Goal: Task Accomplishment & Management: Manage account settings

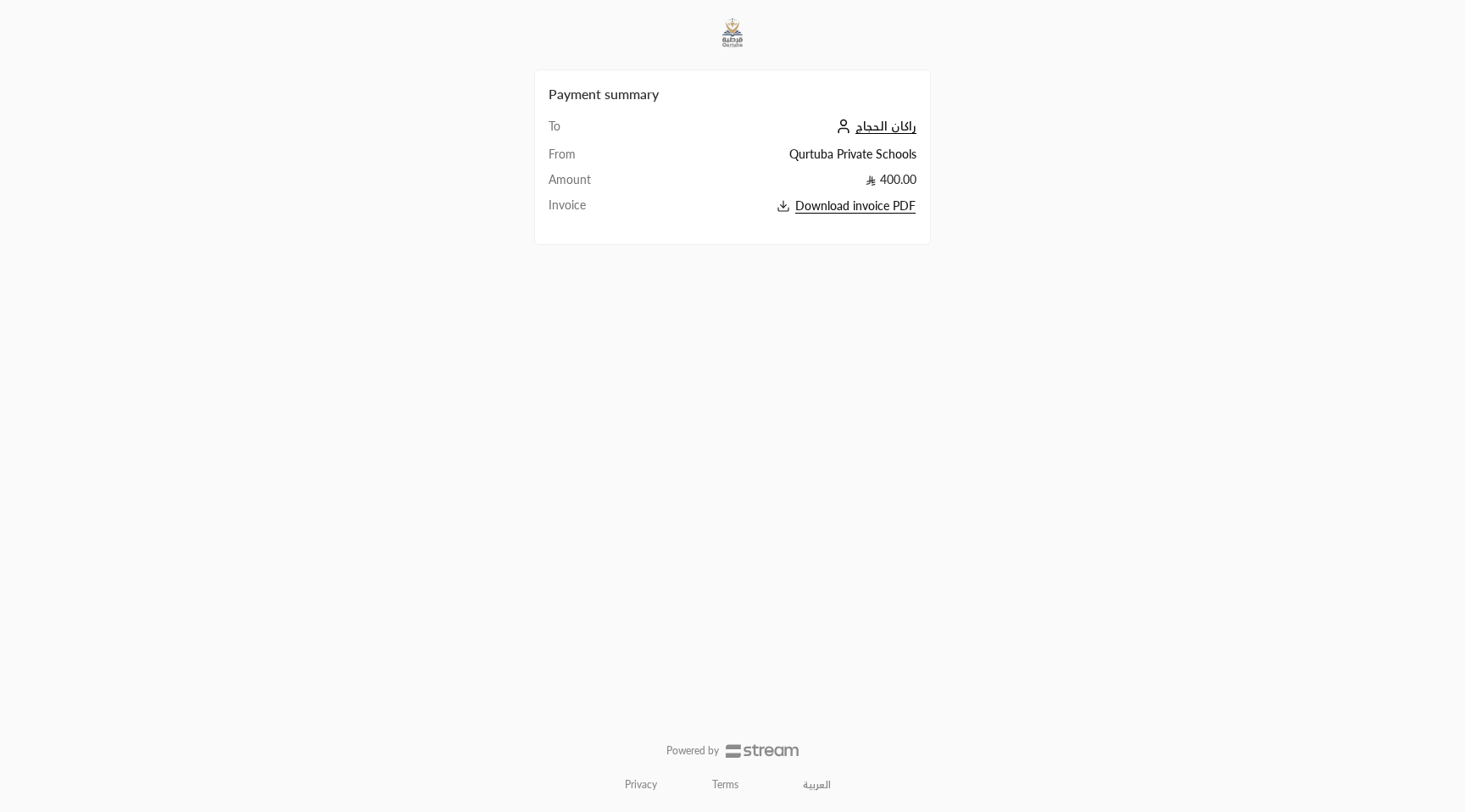
click at [879, 119] on span "راكان الحجاج" at bounding box center [885, 126] width 61 height 15
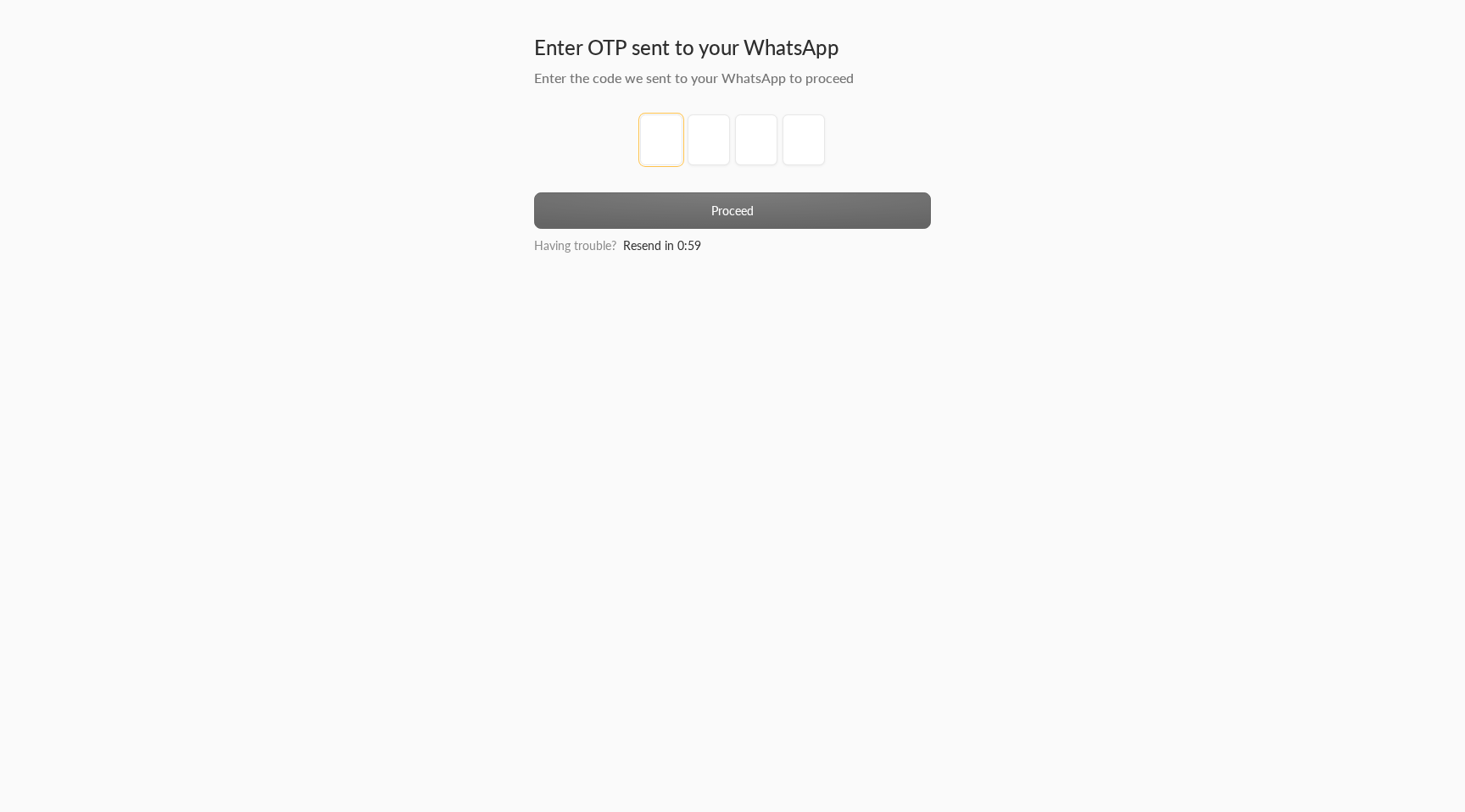
click at [664, 143] on input "tel" at bounding box center [660, 140] width 42 height 50
type input "1"
type input "2"
type input "3"
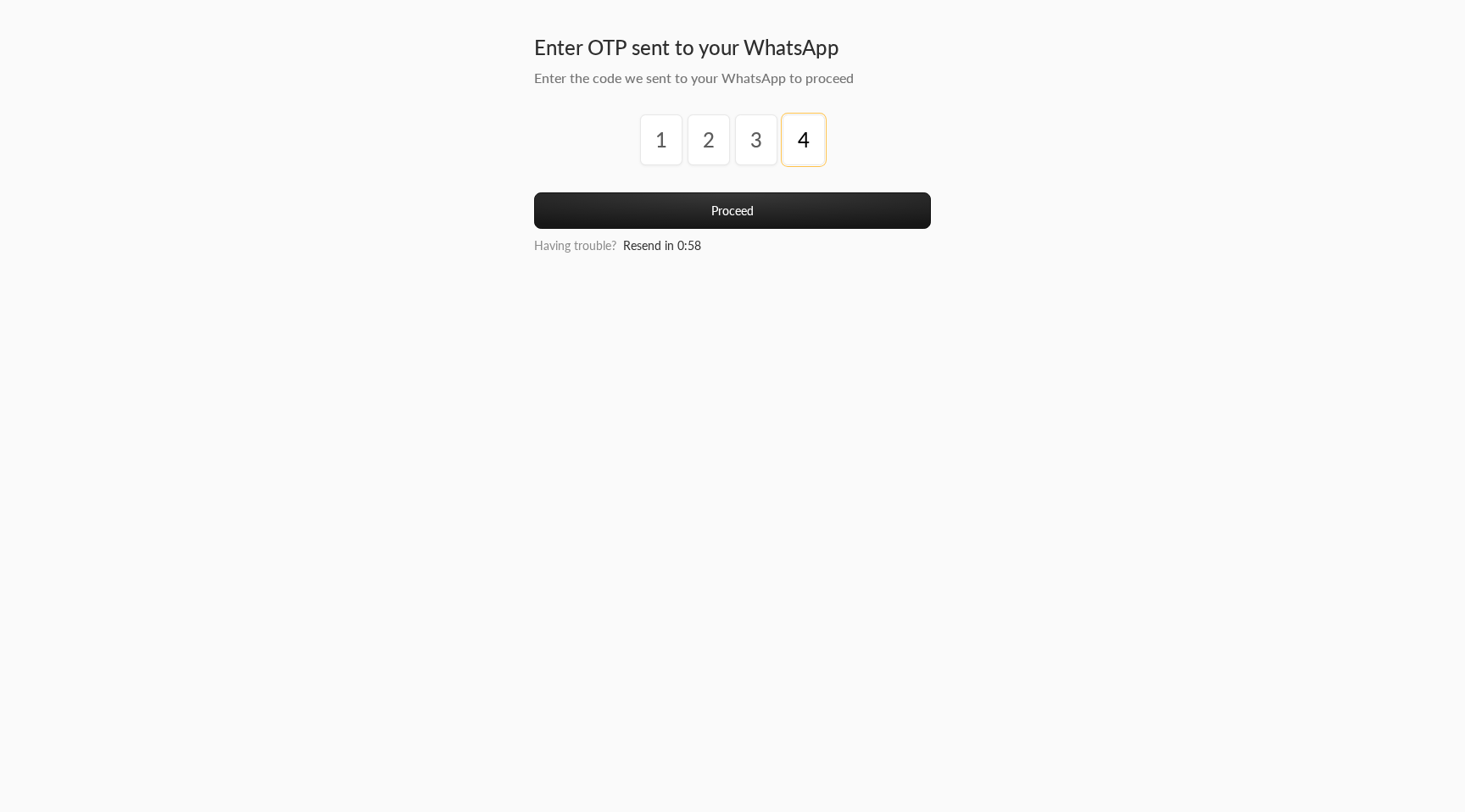
type input "4"
click at [717, 215] on button "Proceed" at bounding box center [732, 210] width 397 height 36
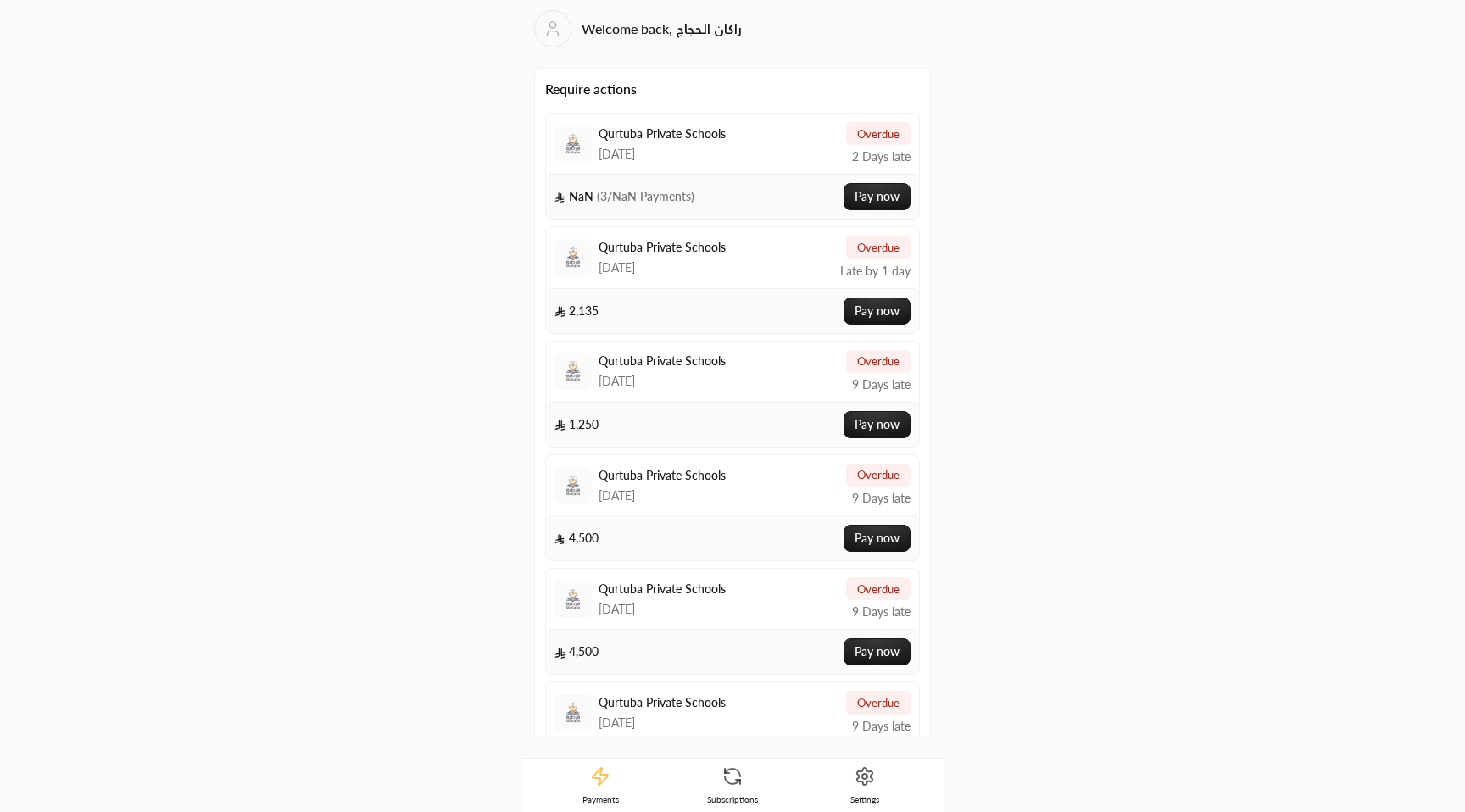
click at [867, 768] on icon at bounding box center [865, 777] width 21 height 21
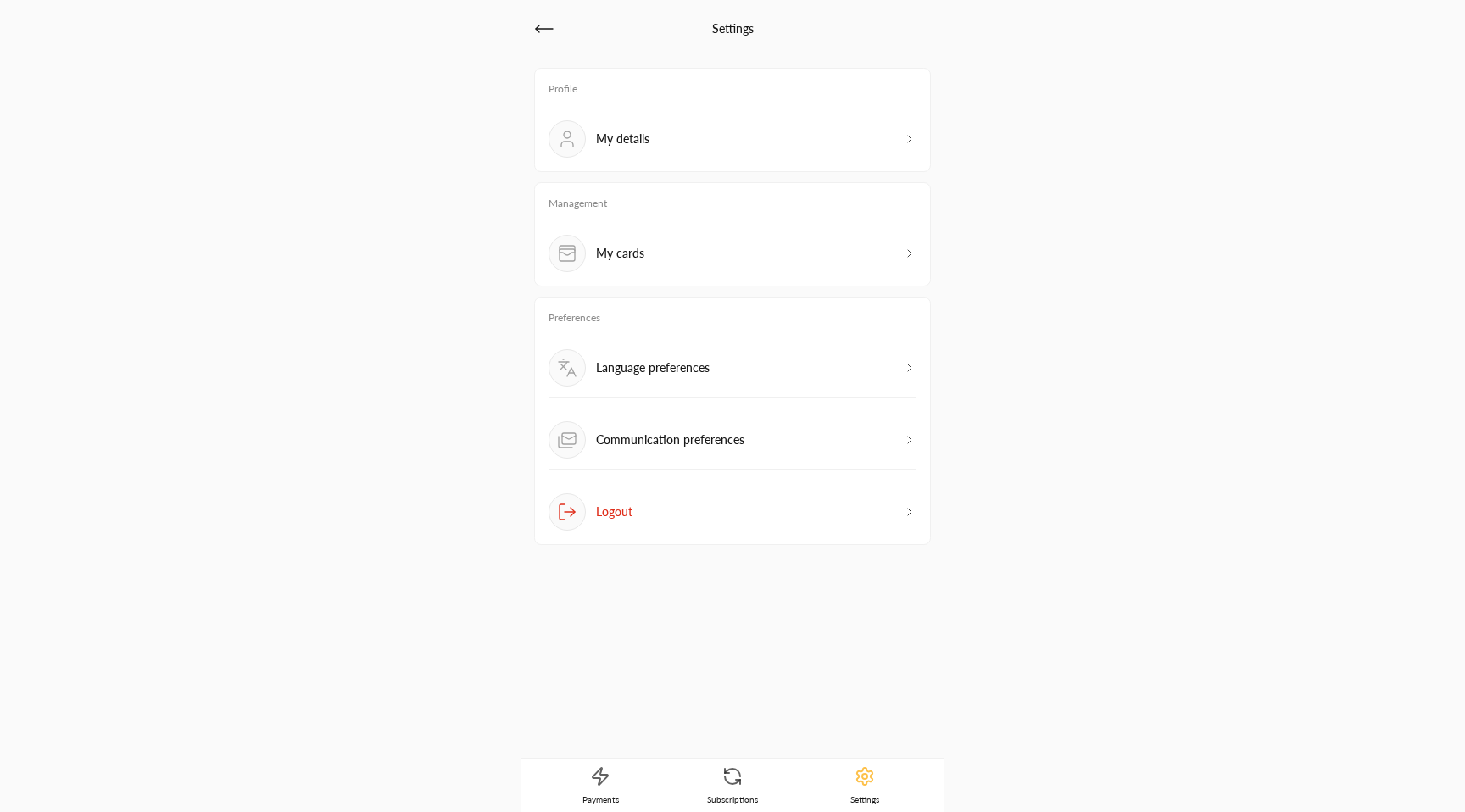
click at [683, 261] on div "My cards" at bounding box center [732, 253] width 368 height 37
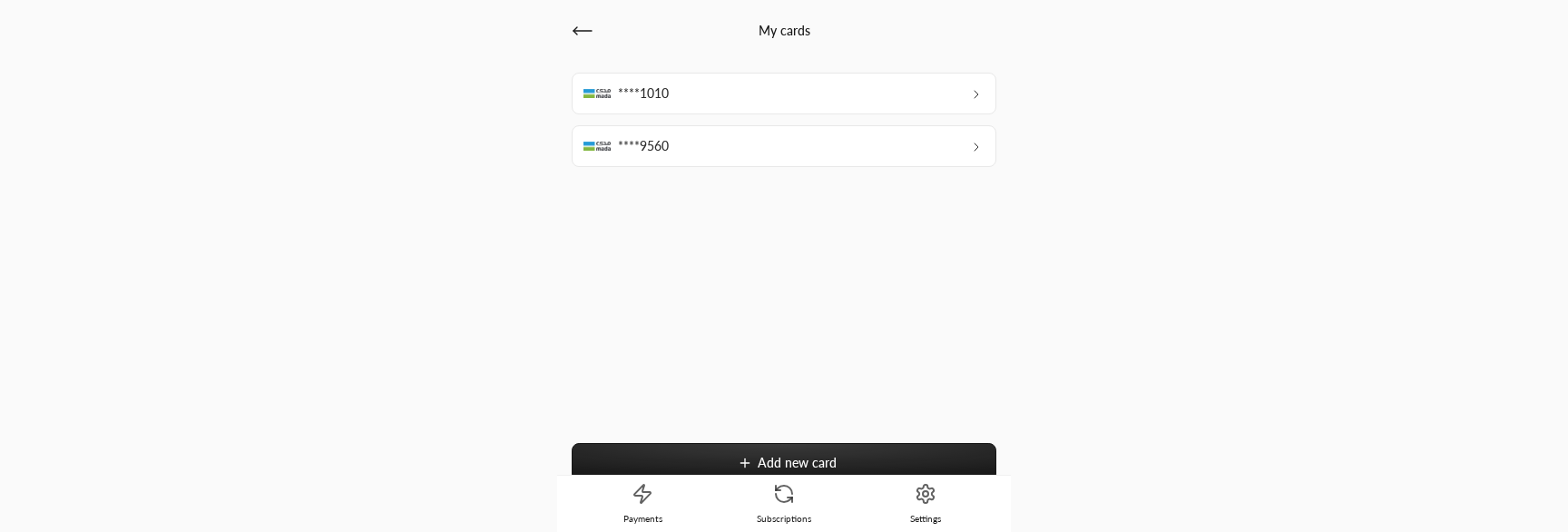
scroll to position [22, 0]
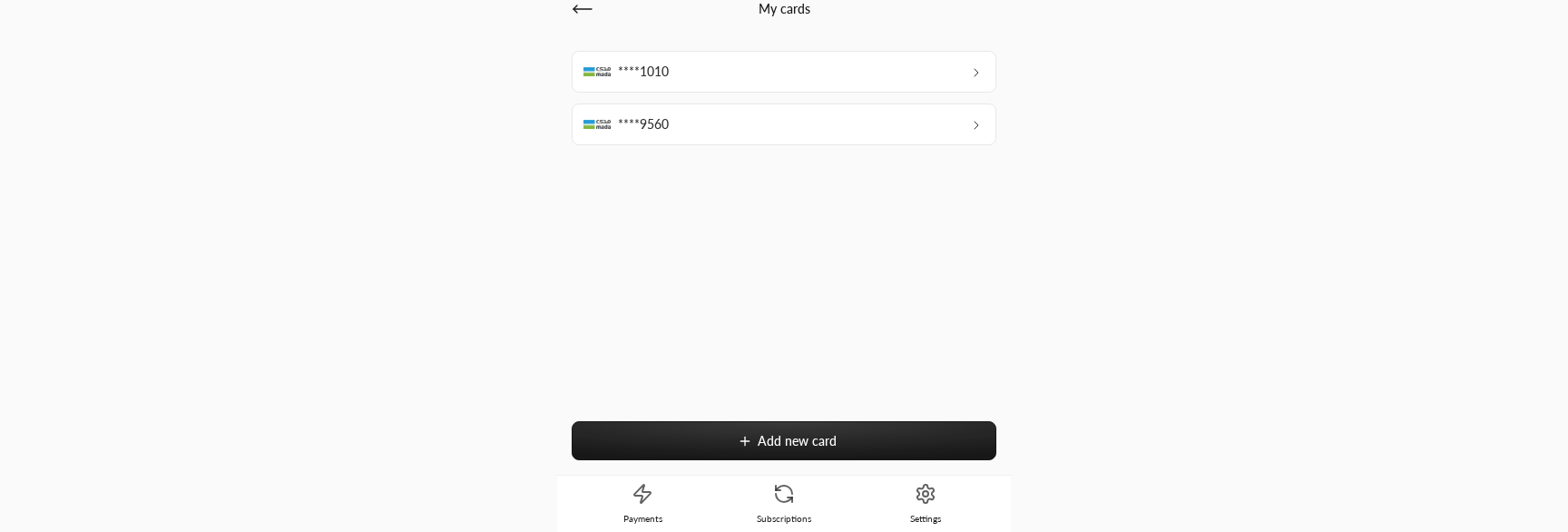
click at [968, 127] on button at bounding box center [976, 124] width 16 height 18
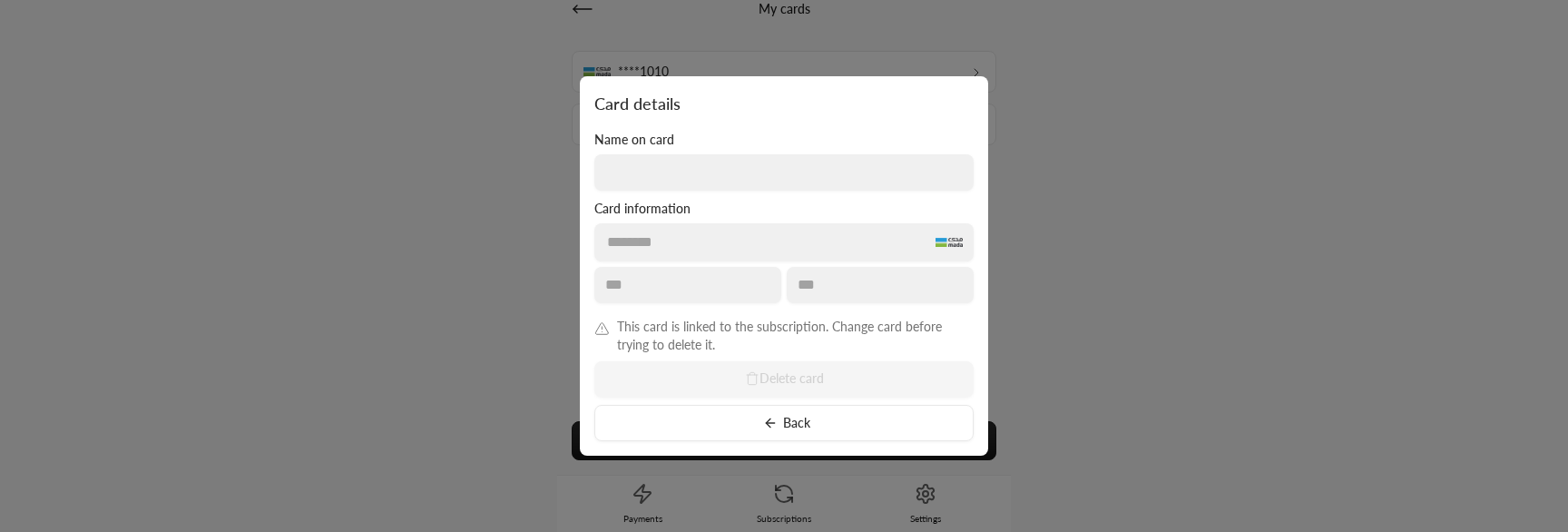
click at [802, 429] on button "Back" at bounding box center [784, 423] width 379 height 36
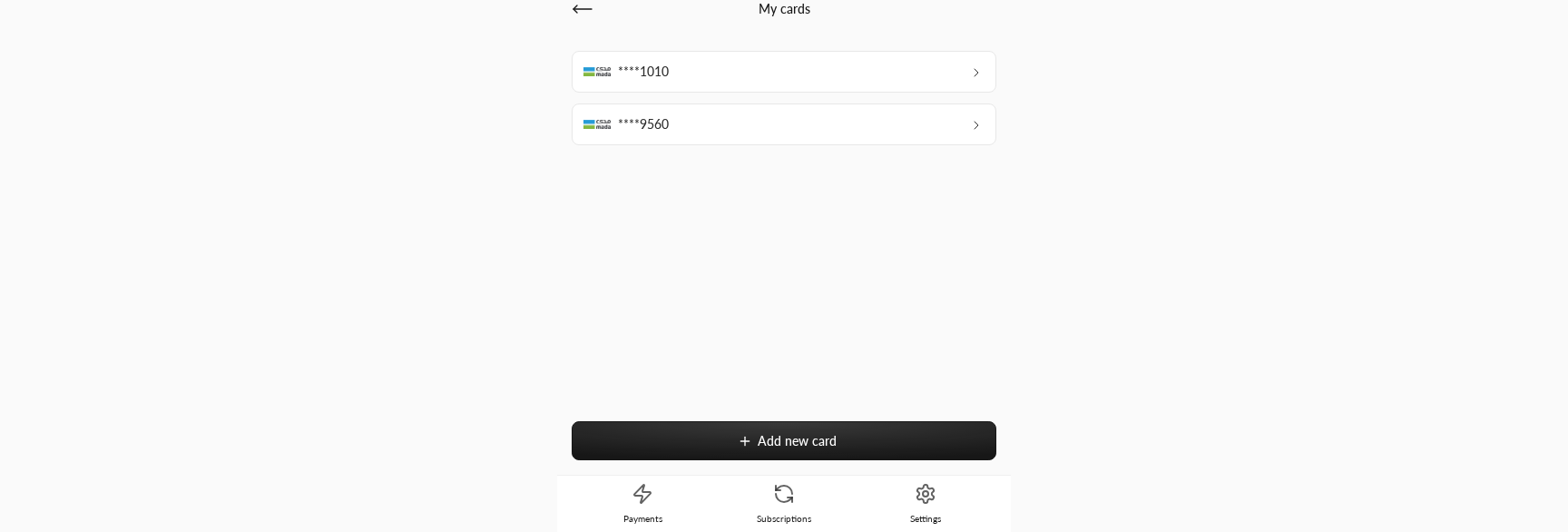
click at [850, 124] on div "****9560" at bounding box center [784, 124] width 425 height 42
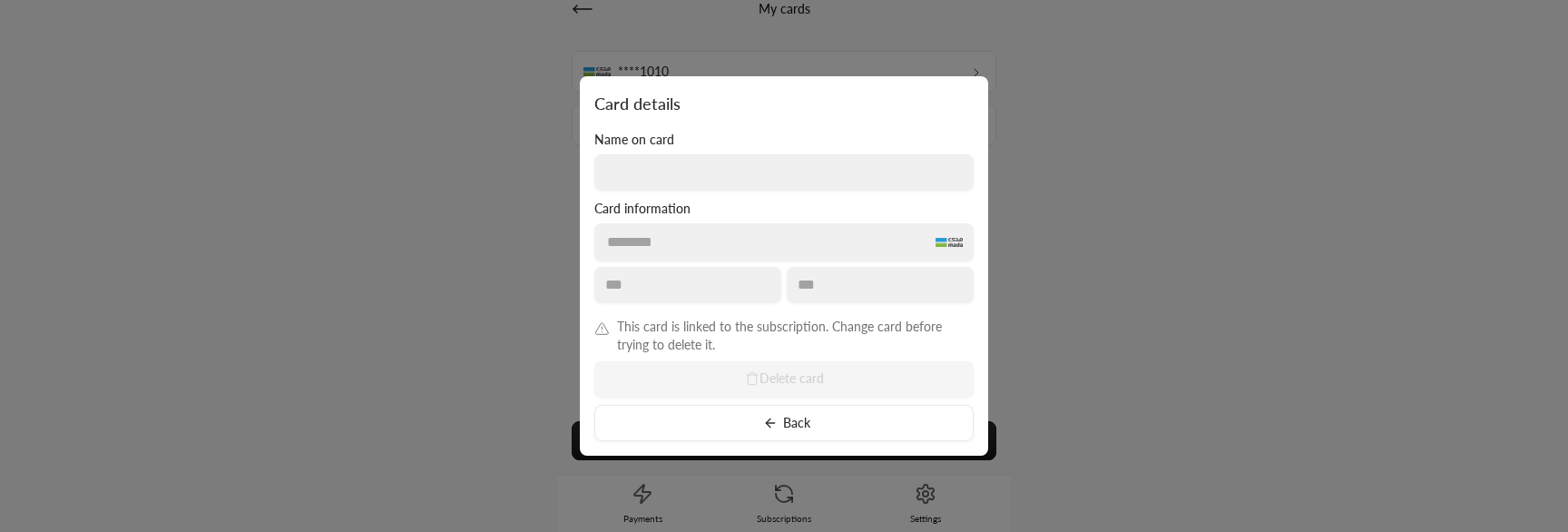
click at [773, 377] on div "This card is linked to the subscription. Change card before trying to delete it…" at bounding box center [784, 379] width 379 height 123
click at [769, 429] on icon at bounding box center [771, 423] width 15 height 15
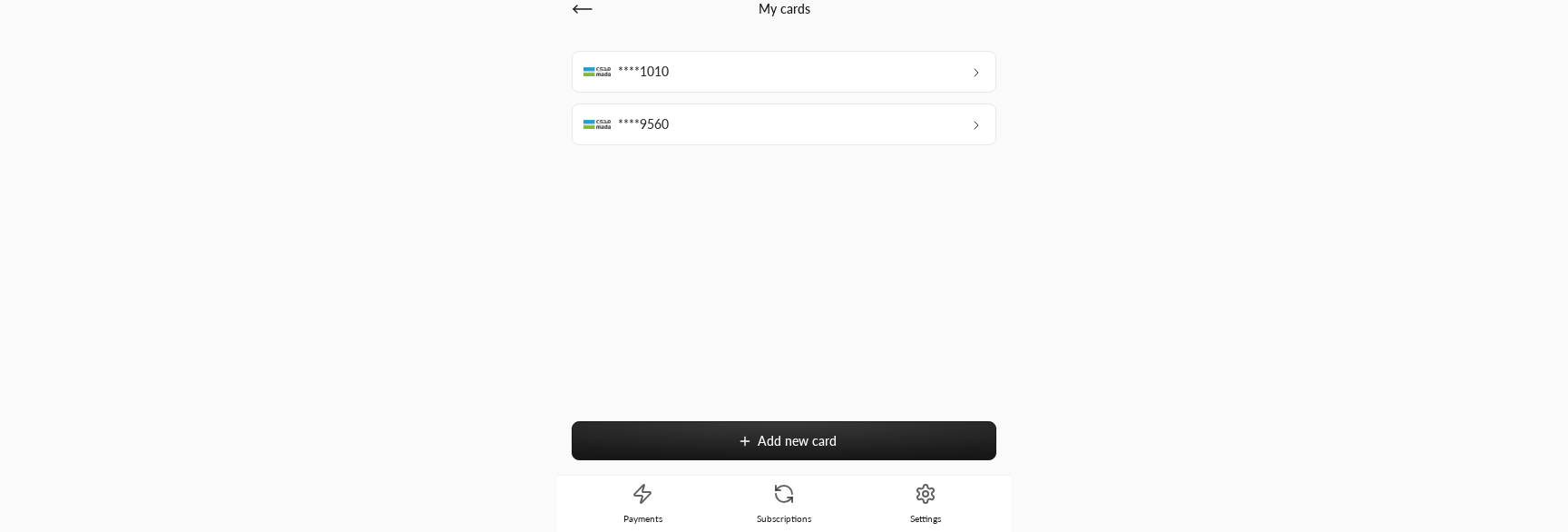
scroll to position [0, 0]
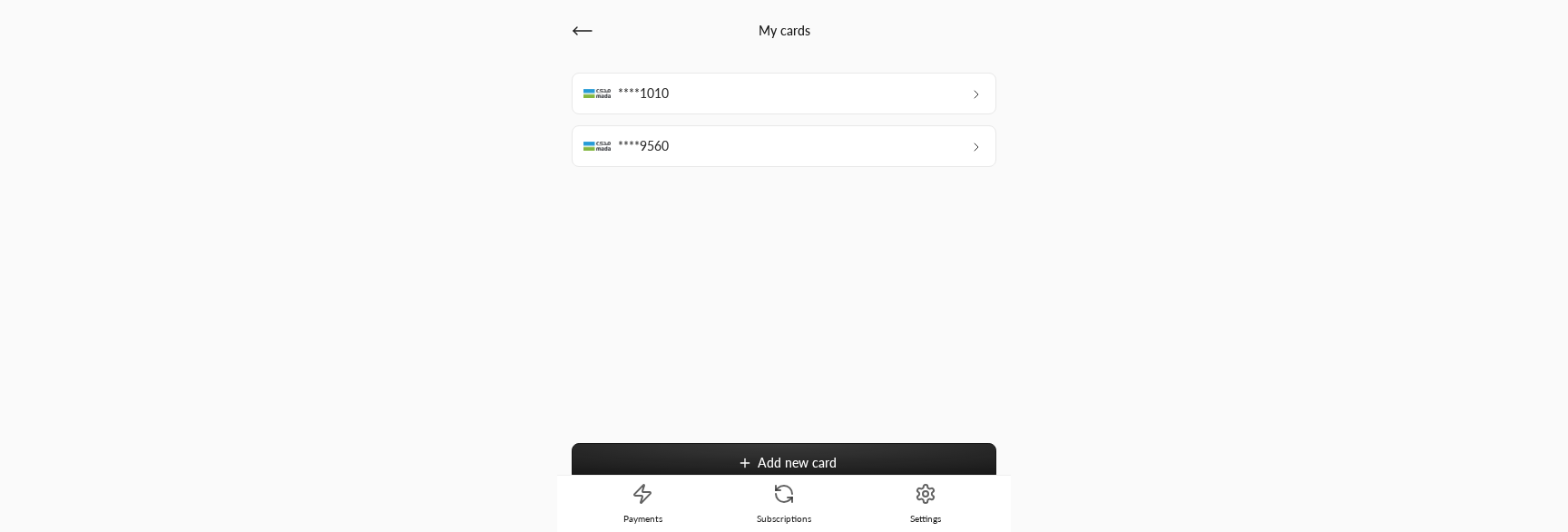
click at [813, 84] on div "****1010" at bounding box center [784, 94] width 425 height 42
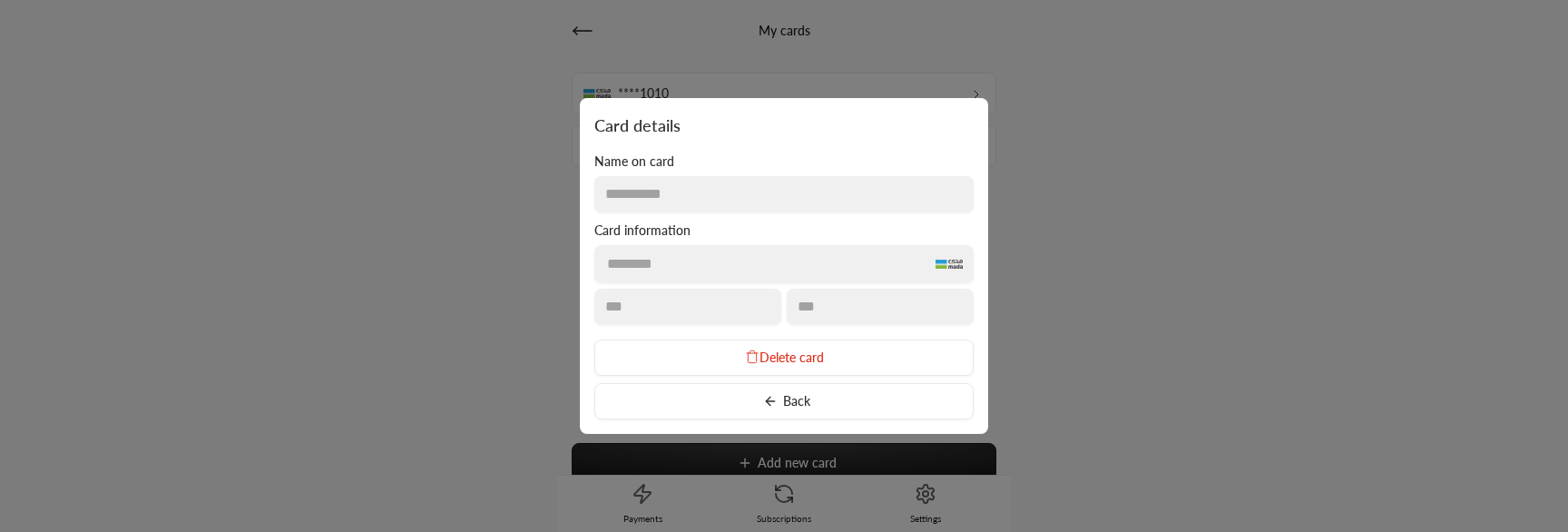
click at [759, 399] on button "Back" at bounding box center [784, 401] width 379 height 36
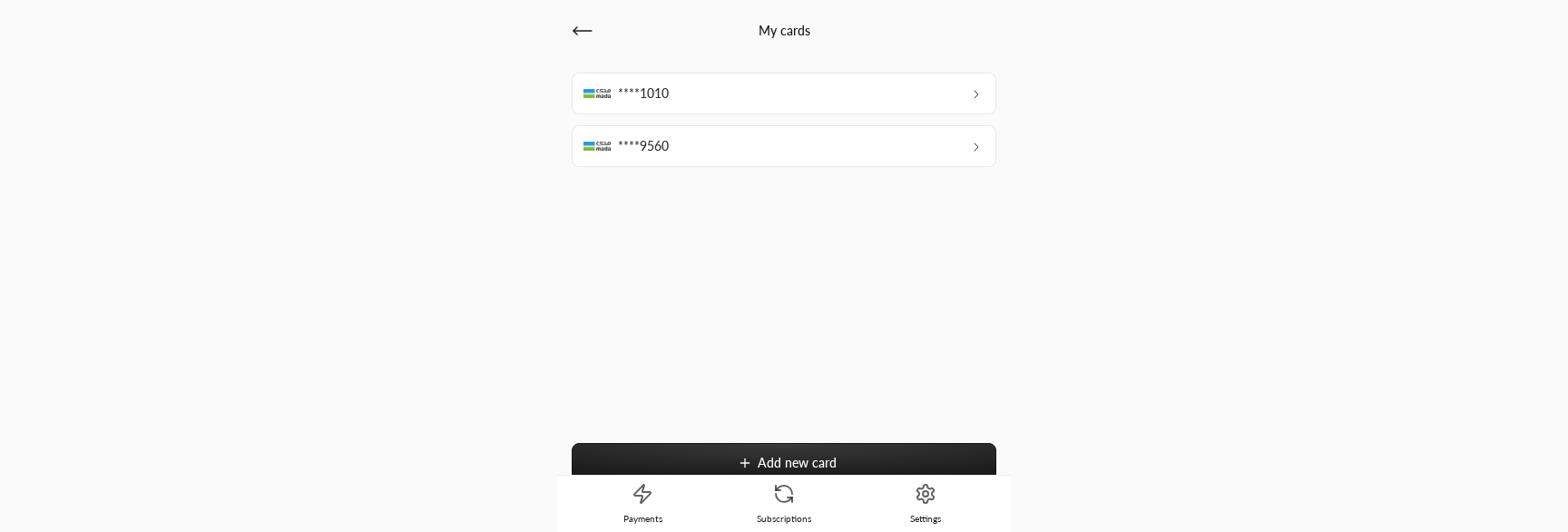
click at [809, 157] on div "****9560" at bounding box center [784, 146] width 425 height 42
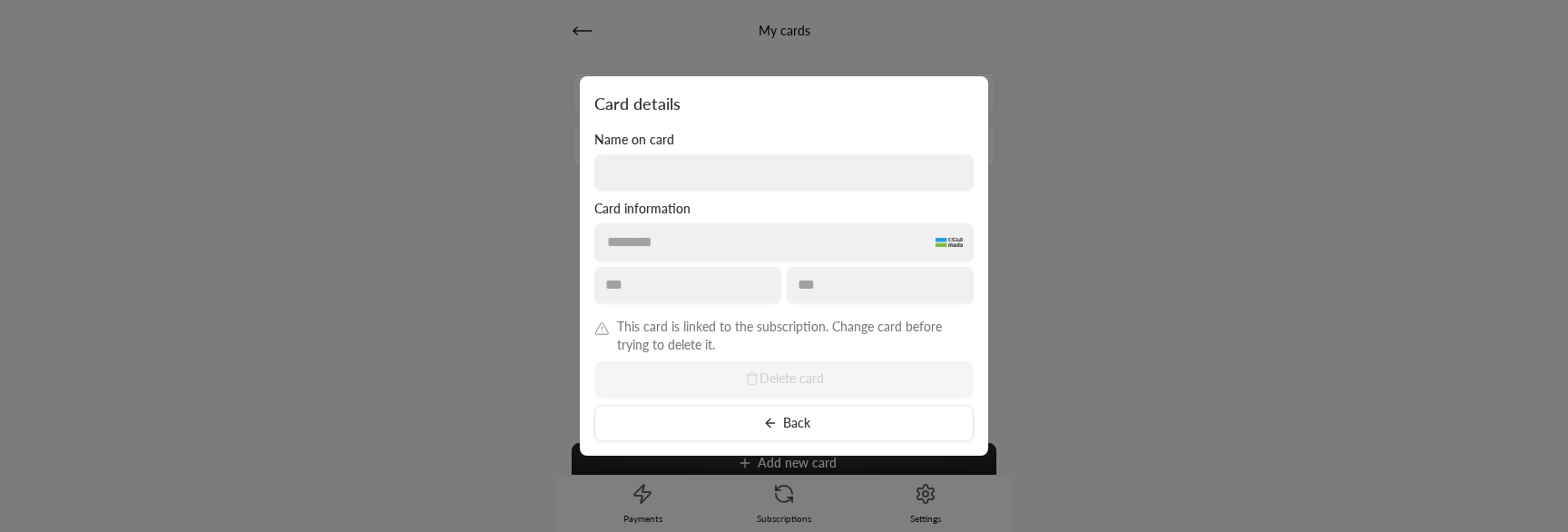
click at [775, 432] on button "Back" at bounding box center [784, 423] width 379 height 36
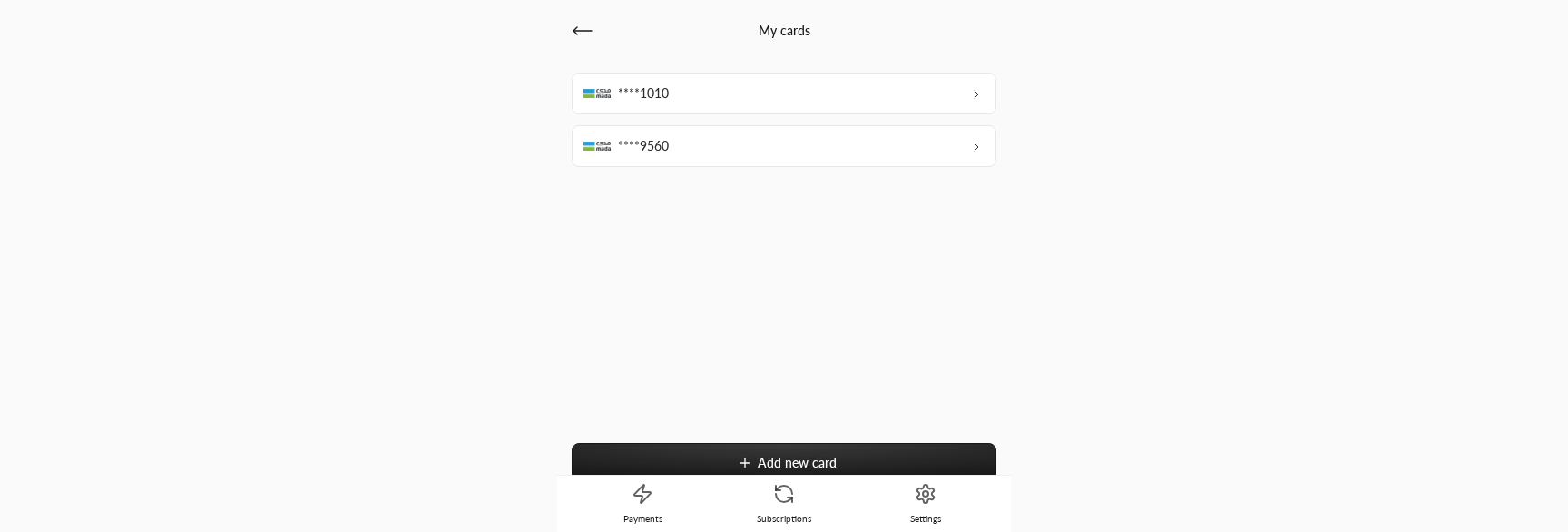
click at [773, 114] on div "****1010" at bounding box center [784, 94] width 425 height 42
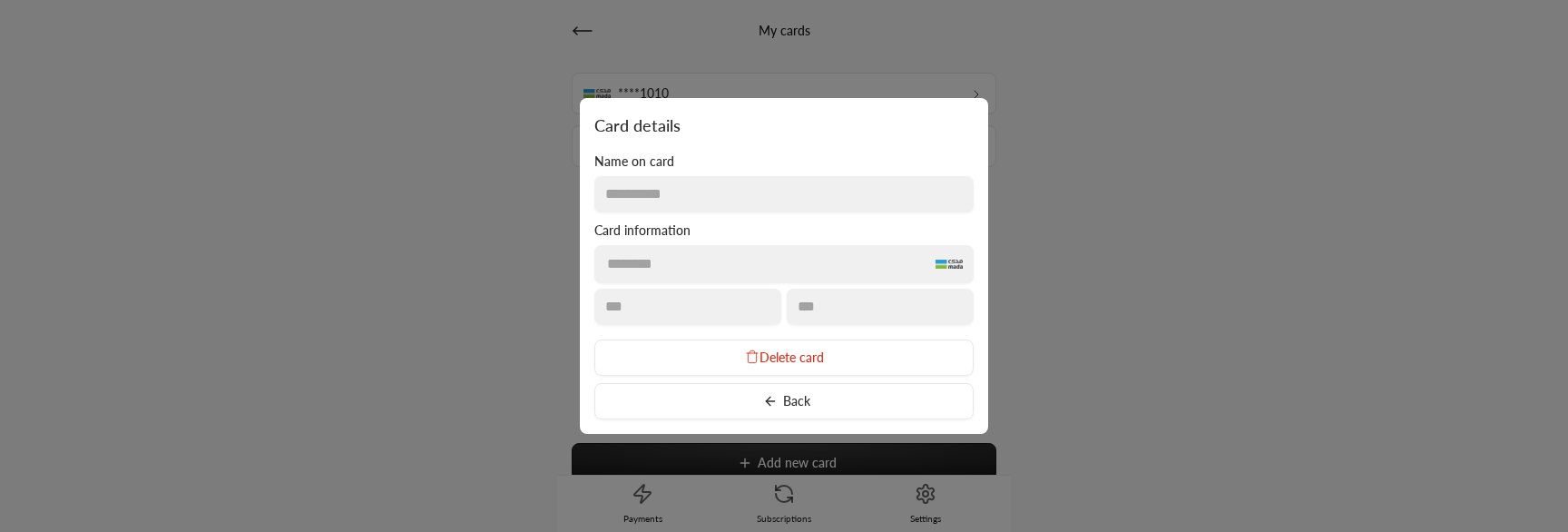
click at [826, 360] on button "Delete card" at bounding box center [784, 358] width 379 height 36
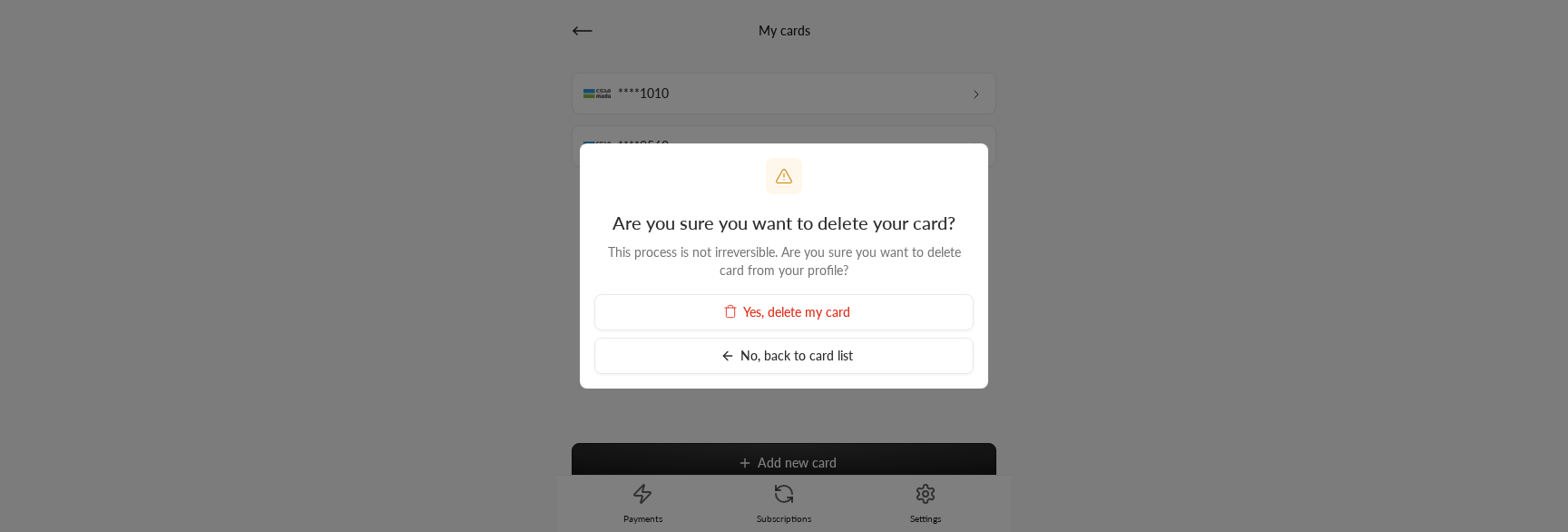
click at [827, 317] on span "Yes, delete my card" at bounding box center [796, 311] width 107 height 15
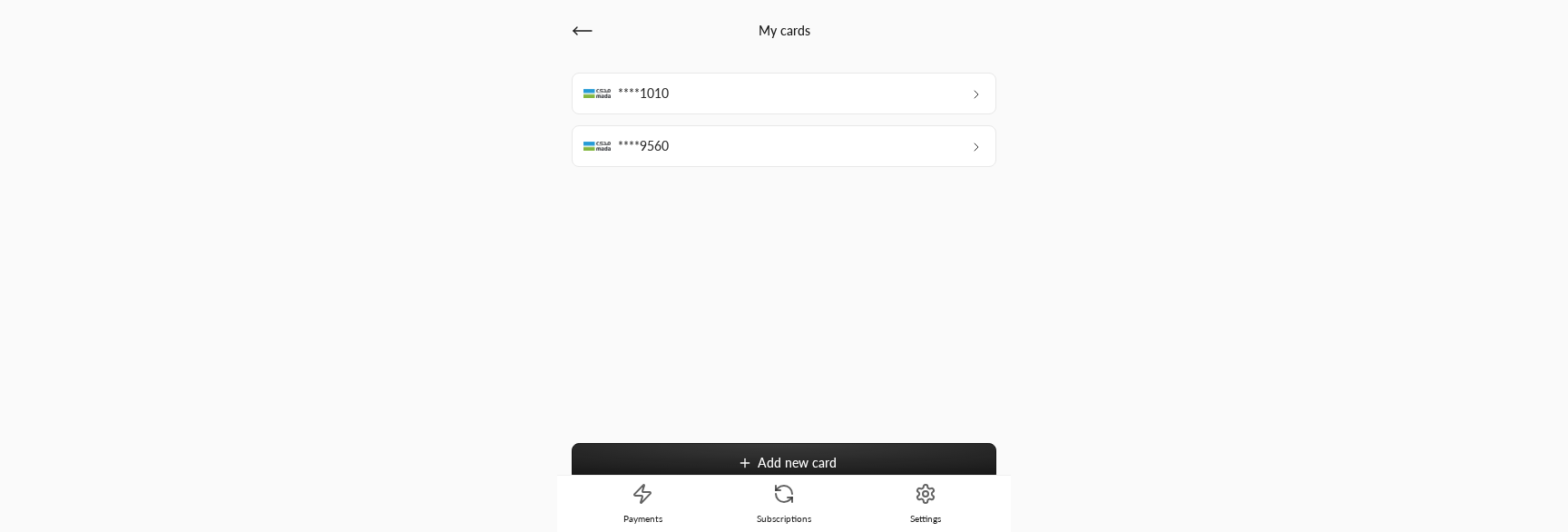
click at [580, 31] on icon at bounding box center [583, 31] width 18 height 0
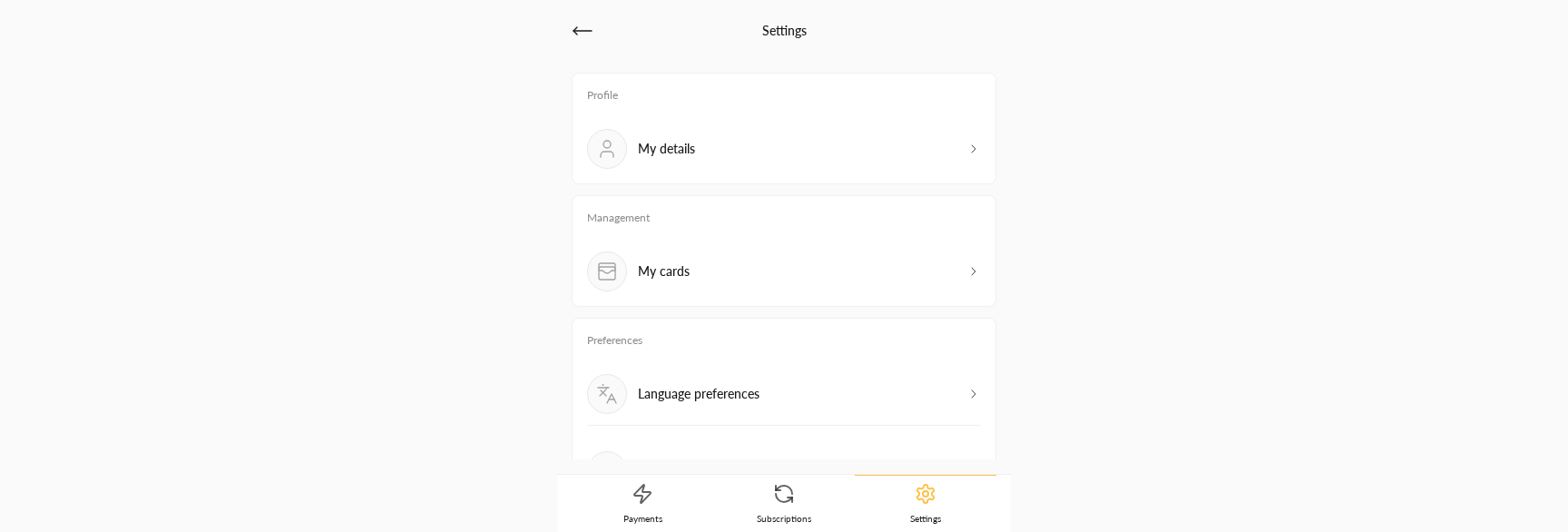
click at [580, 31] on icon at bounding box center [583, 31] width 18 height 0
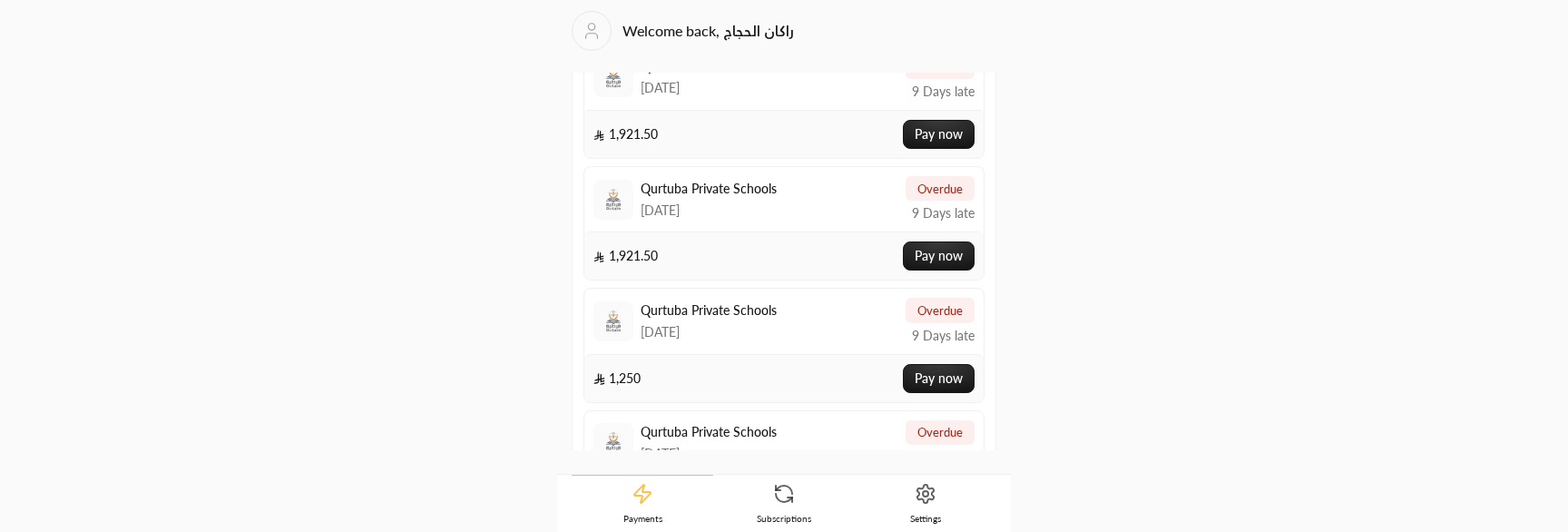
scroll to position [1159, 0]
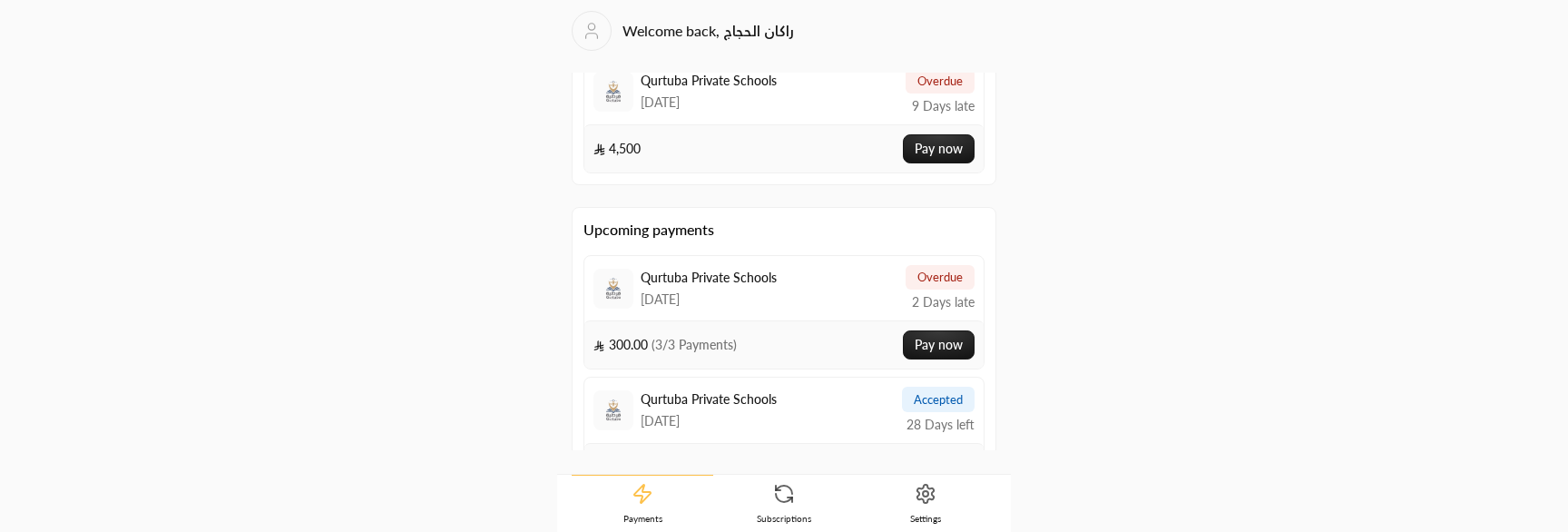
click at [831, 419] on div "Qurtuba Private Schools [DATE] accepted 28 Days left" at bounding box center [784, 410] width 399 height 64
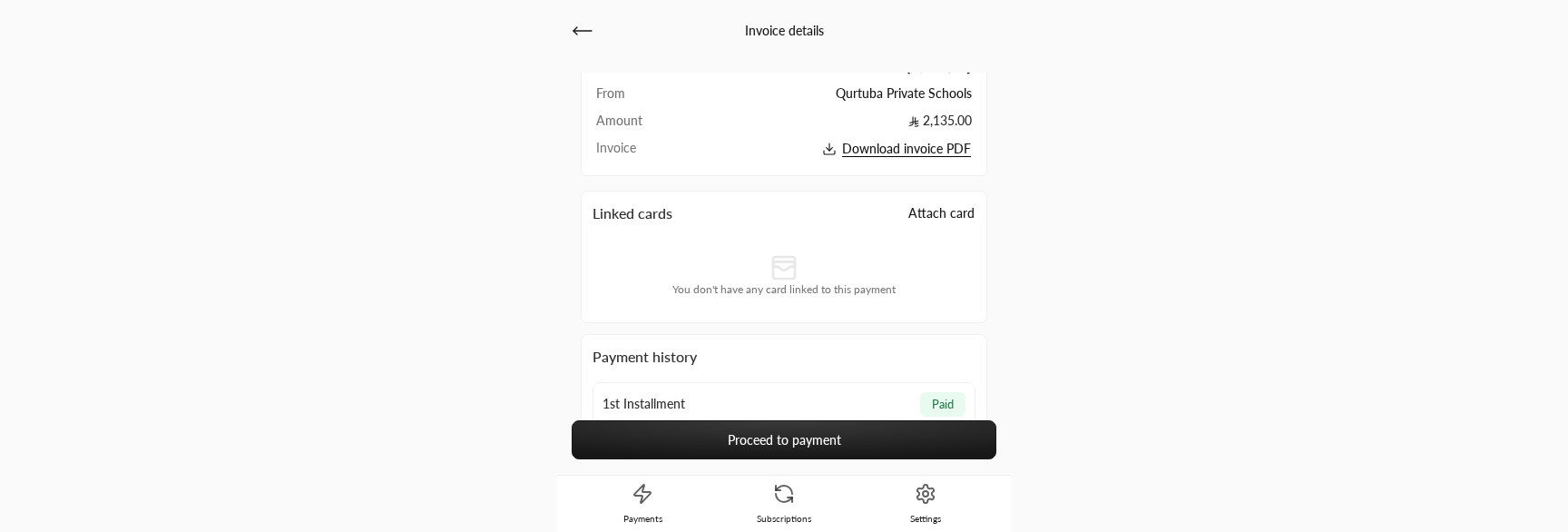
scroll to position [168, 0]
